Goal: Browse casually: Explore the website without a specific task or goal

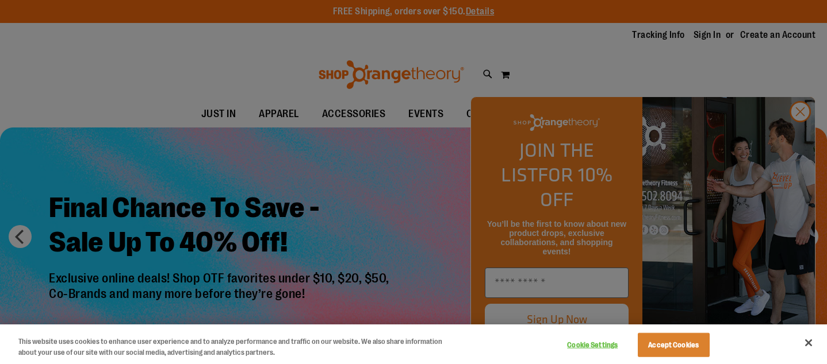
click at [806, 344] on button "Close" at bounding box center [807, 342] width 25 height 25
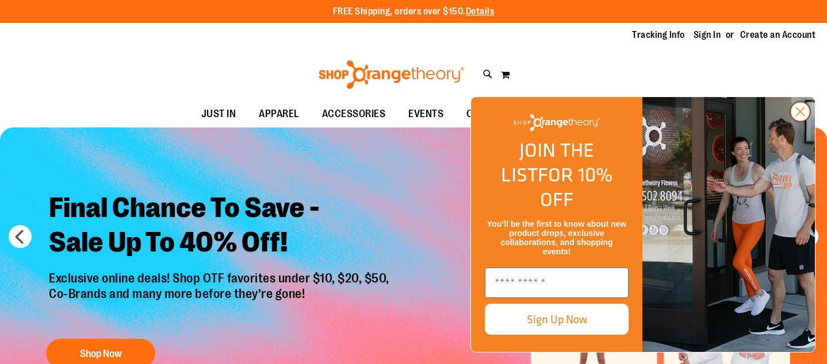
click at [802, 121] on circle "Close dialog" at bounding box center [799, 111] width 19 height 19
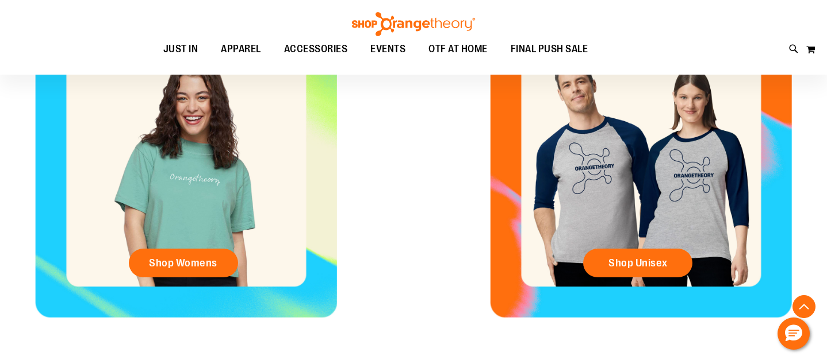
scroll to position [505, 0]
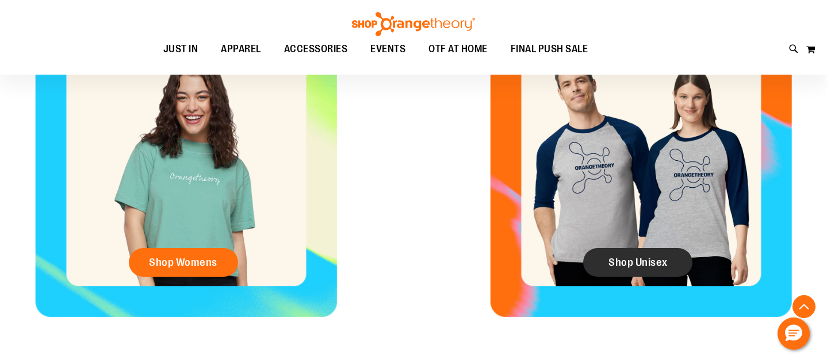
click at [653, 258] on span "Shop Unisex" at bounding box center [637, 262] width 59 height 13
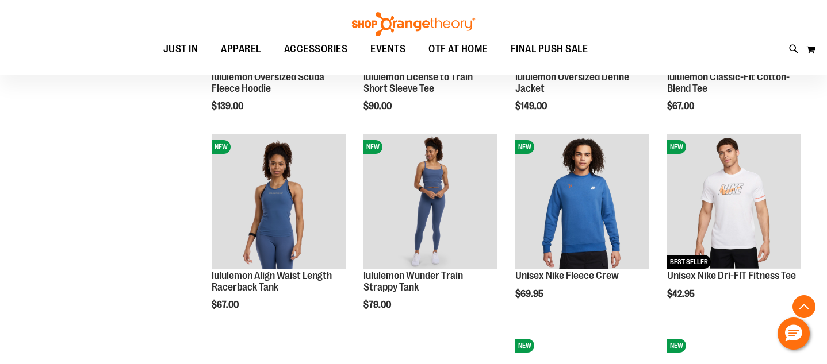
scroll to position [895, 0]
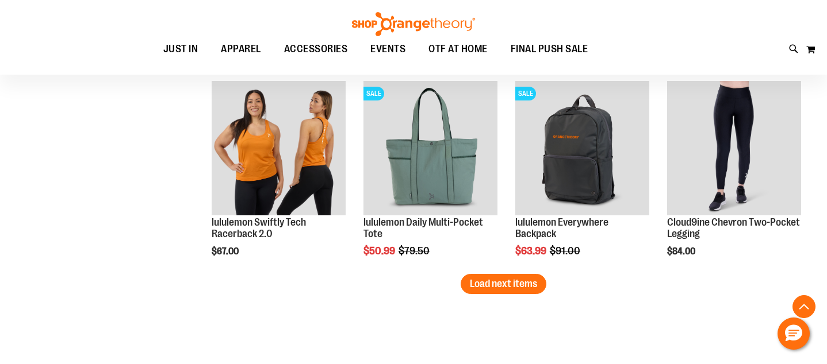
scroll to position [1746, 0]
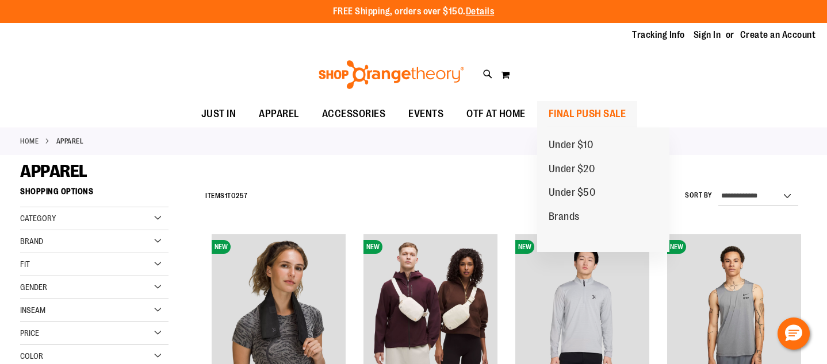
click at [598, 107] on span "FINAL PUSH SALE" at bounding box center [587, 114] width 78 height 26
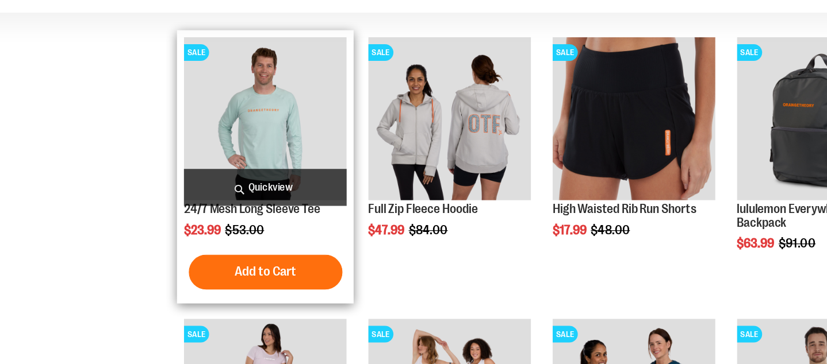
scroll to position [373, 0]
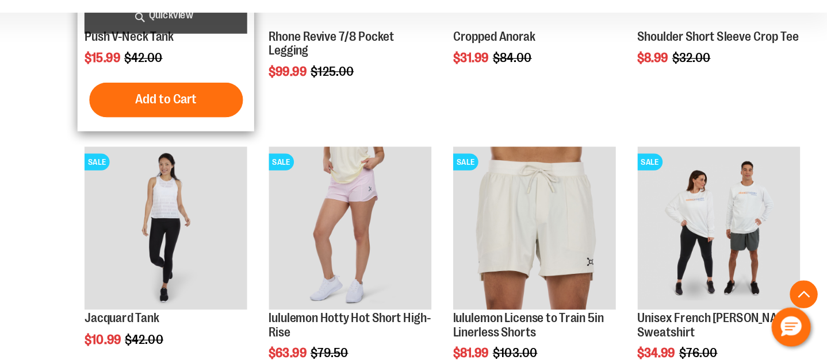
scroll to position [978, 0]
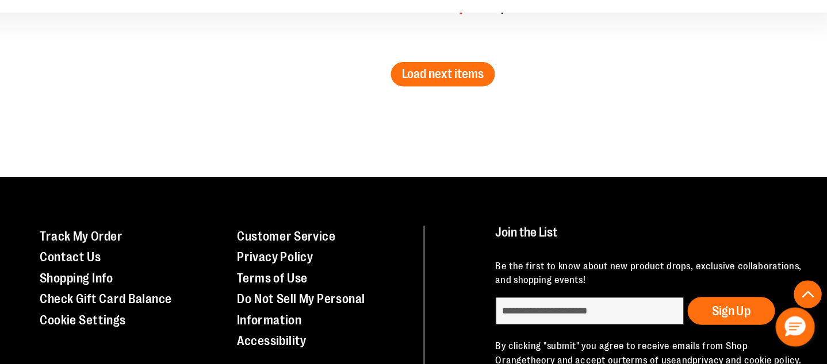
scroll to position [2204, 0]
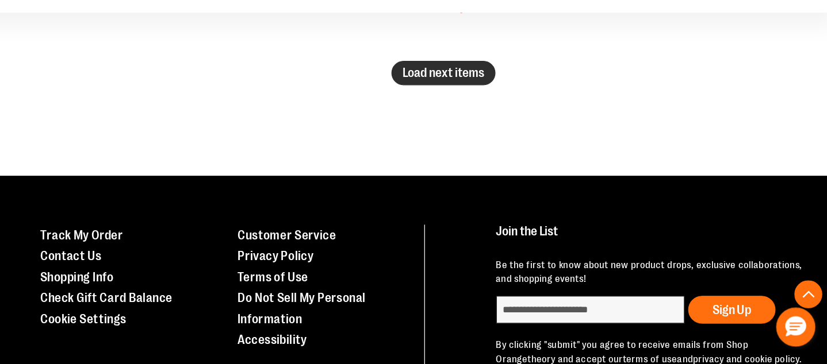
click at [470, 118] on span "Load next items" at bounding box center [503, 123] width 67 height 11
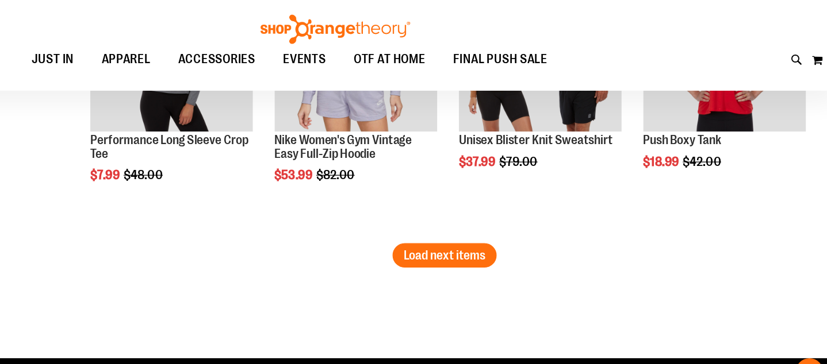
scroll to position [2622, 0]
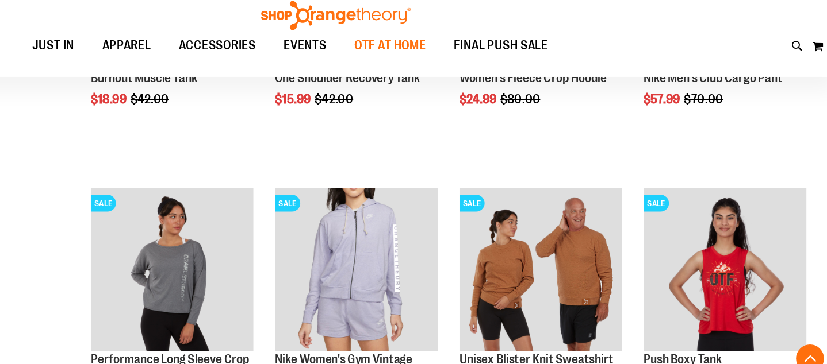
click at [428, 37] on span "OTF AT HOME" at bounding box center [457, 49] width 59 height 26
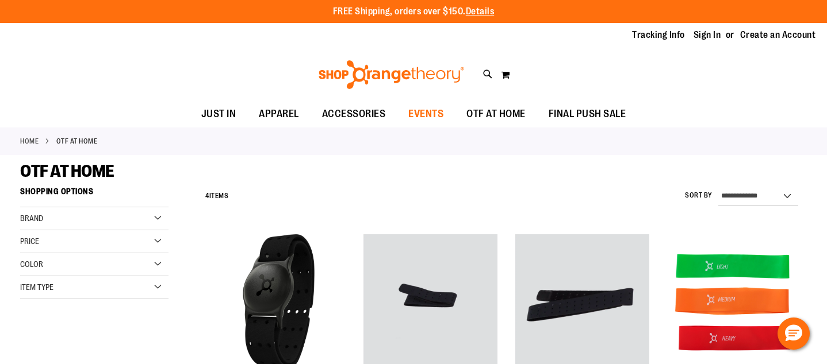
click at [428, 114] on span "EVENTS" at bounding box center [425, 114] width 35 height 26
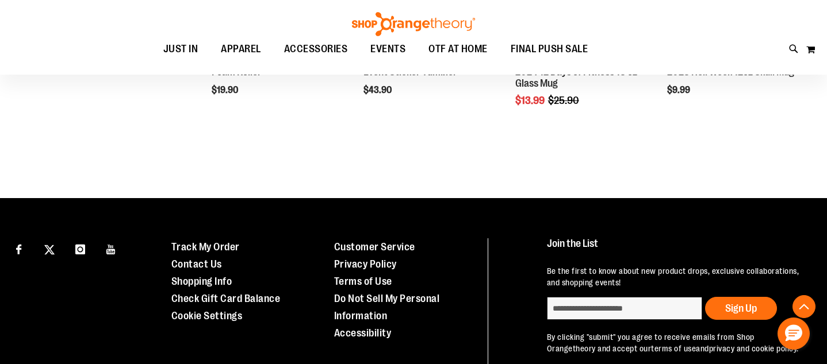
scroll to position [504, 0]
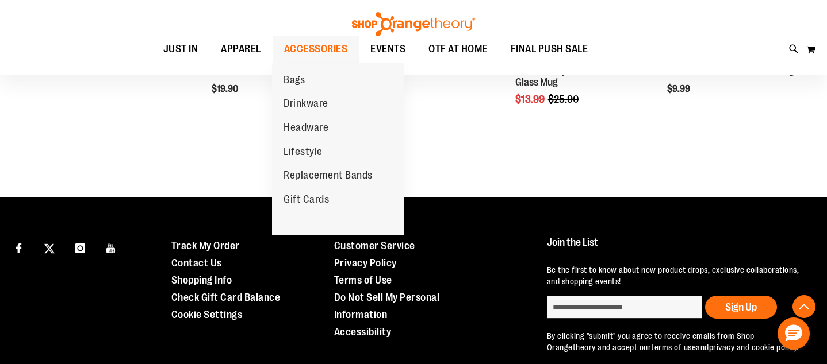
click at [320, 46] on span "ACCESSORIES" at bounding box center [316, 49] width 64 height 26
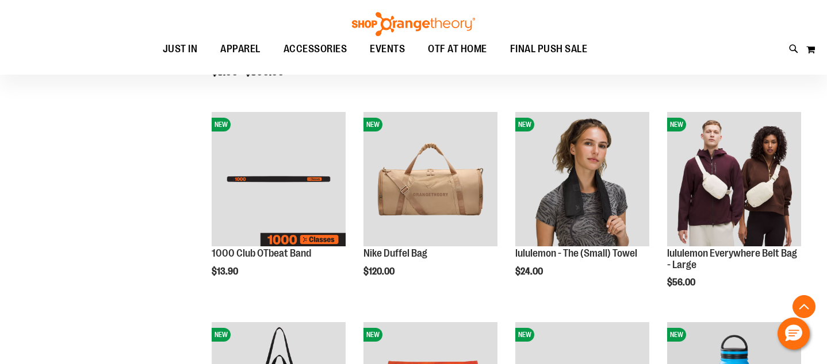
scroll to position [334, 0]
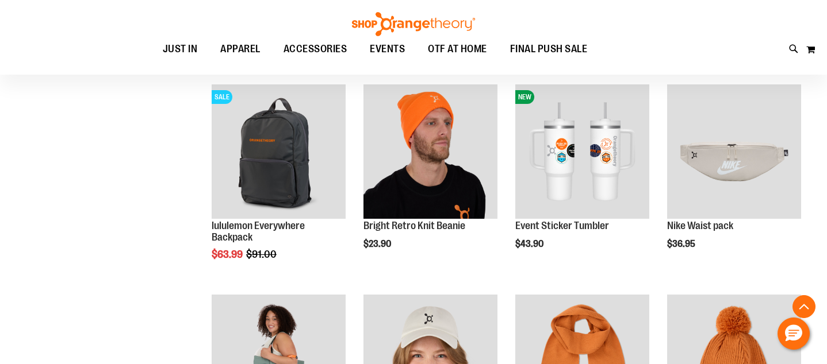
scroll to position [991, 0]
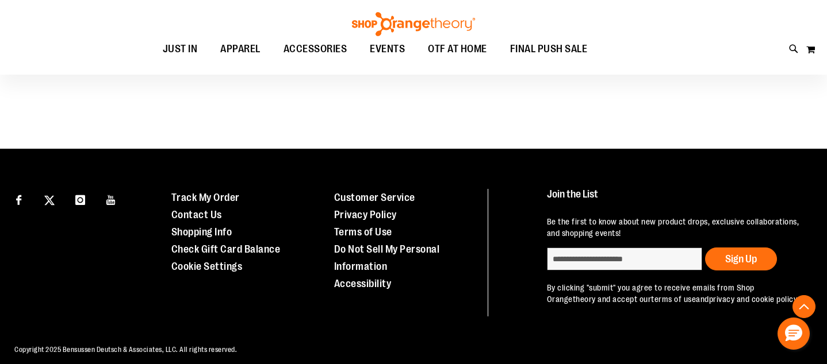
scroll to position [2070, 0]
